Goal: Information Seeking & Learning: Learn about a topic

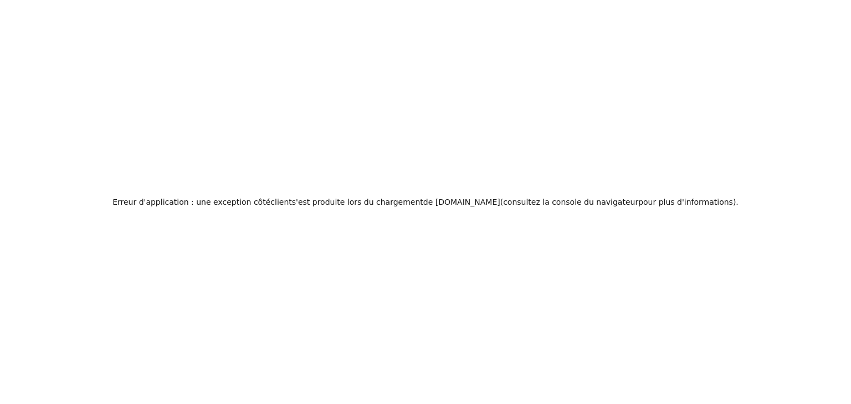
click at [822, 81] on html "Texte d'origine Évaluez cette traduction Votre avis nous aidera à améliorer Goo…" at bounding box center [425, 202] width 851 height 404
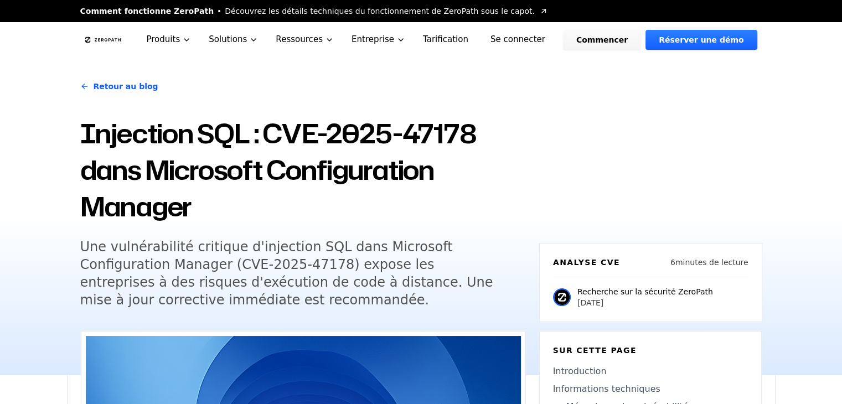
click at [258, 153] on font "Injection SQL : CVE-2025-47178 dans Microsoft Configuration Manager" at bounding box center [278, 170] width 397 height 110
click at [45, 46] on header "ZeroPath Produits Solutions Ressources Entreprise Tarification Se connecter Com…" at bounding box center [421, 39] width 842 height 35
